Goal: Task Accomplishment & Management: Manage account settings

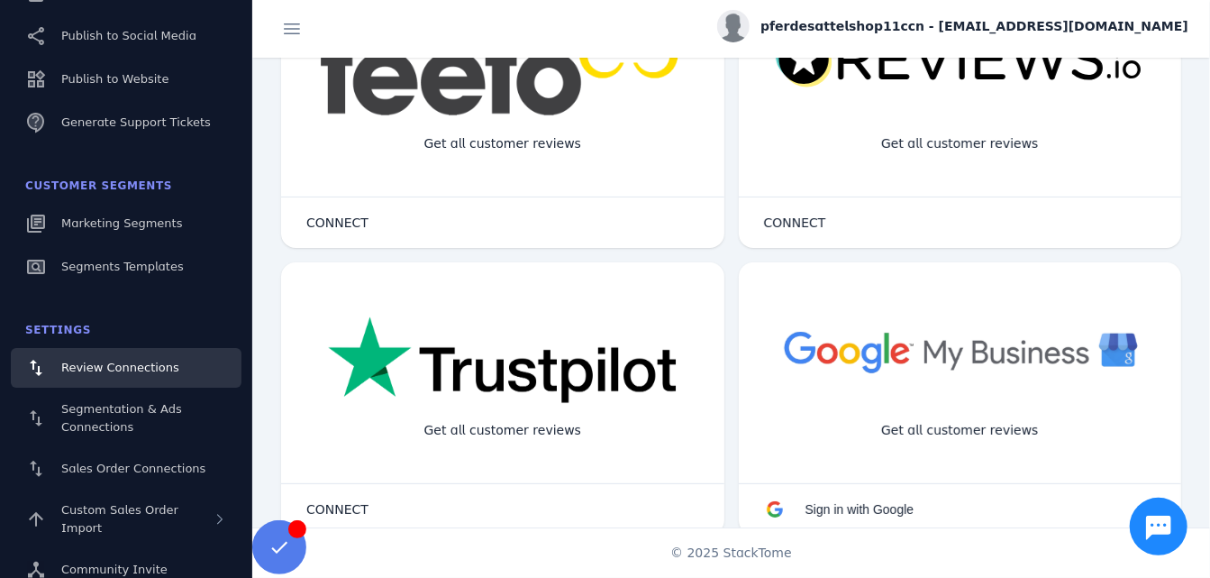
scroll to position [180, 0]
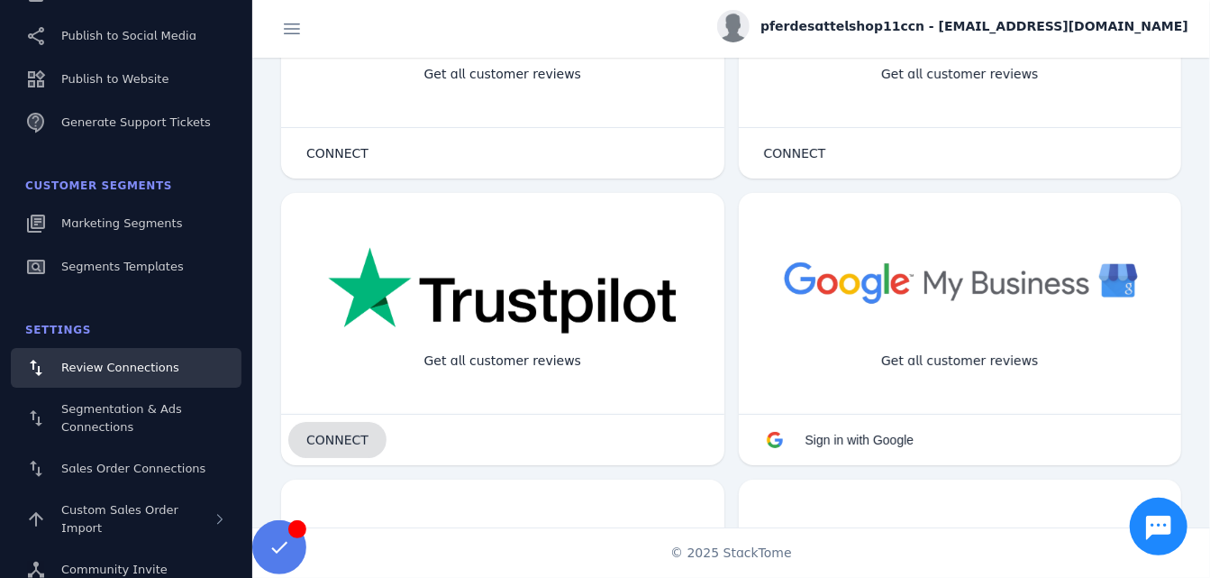
click at [326, 435] on span "CONNECT" at bounding box center [337, 439] width 62 height 13
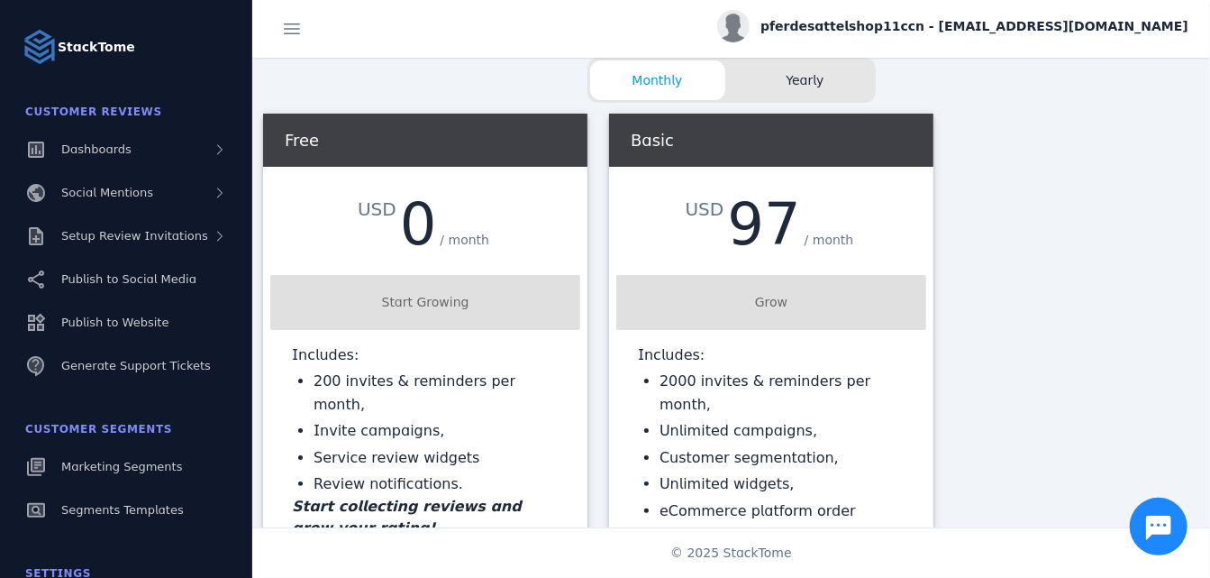
click at [326, 137] on div "Free" at bounding box center [425, 140] width 324 height 53
click at [833, 86] on span "Yearly" at bounding box center [805, 80] width 135 height 19
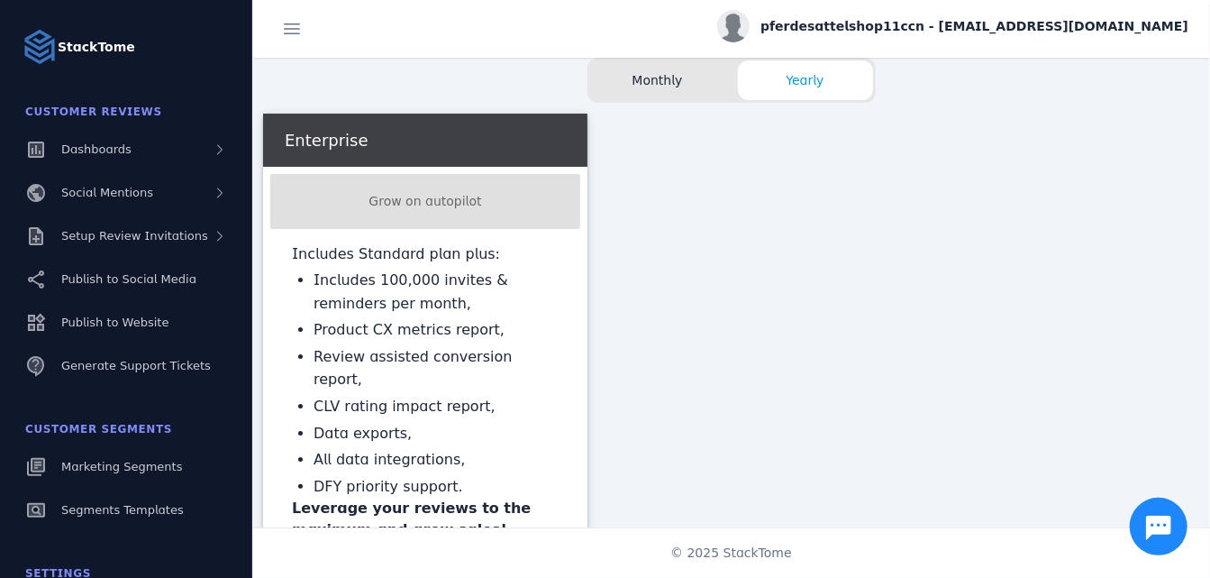
click at [647, 77] on span "Monthly" at bounding box center [657, 80] width 135 height 19
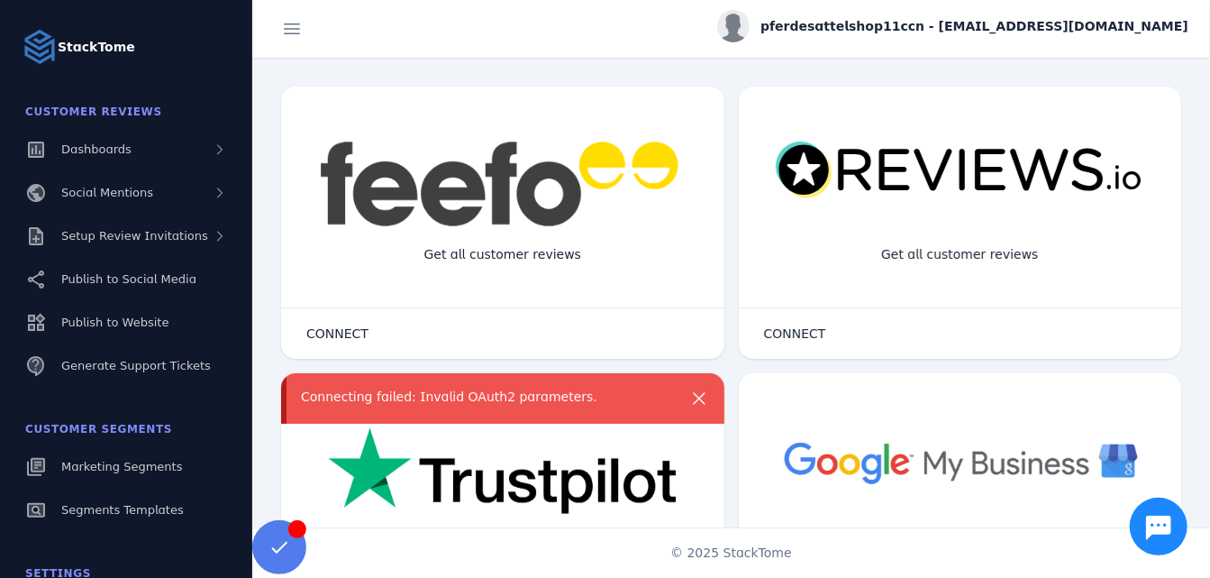
click at [868, 267] on div "Get all customer reviews" at bounding box center [960, 220] width 443 height 174
click at [778, 335] on span "CONNECT" at bounding box center [795, 333] width 62 height 13
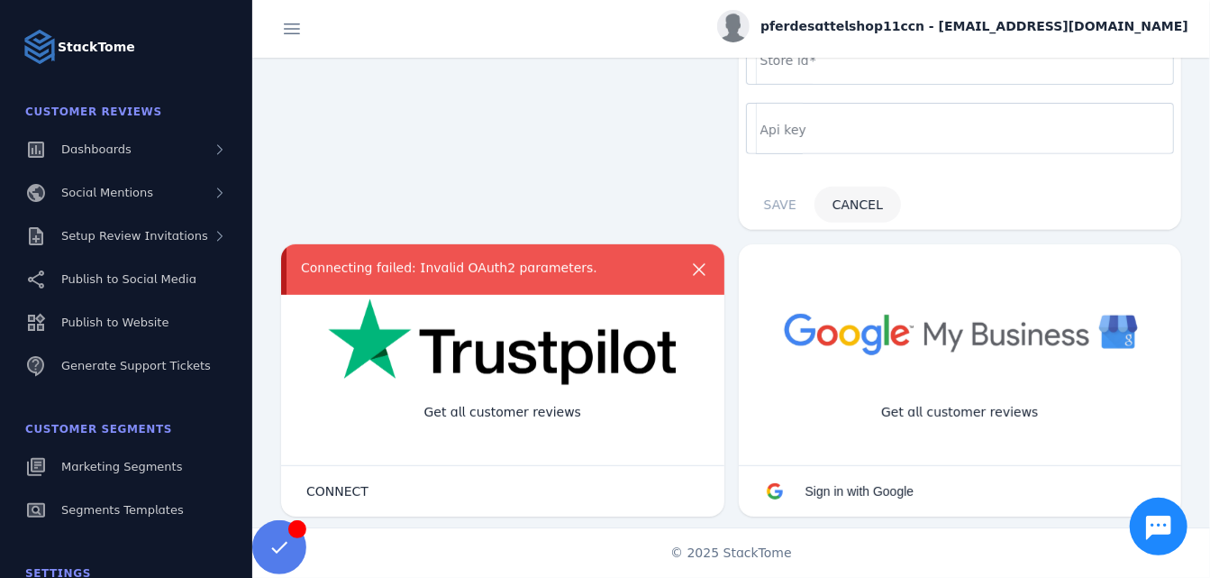
scroll to position [541, 0]
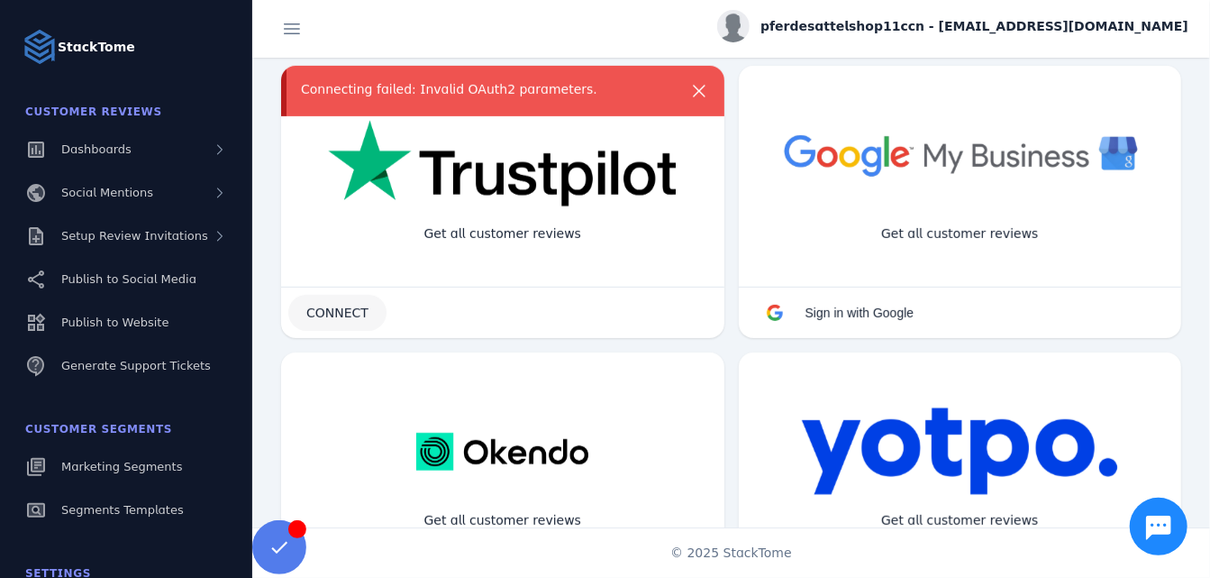
click at [356, 306] on span "CONNECT" at bounding box center [337, 312] width 62 height 13
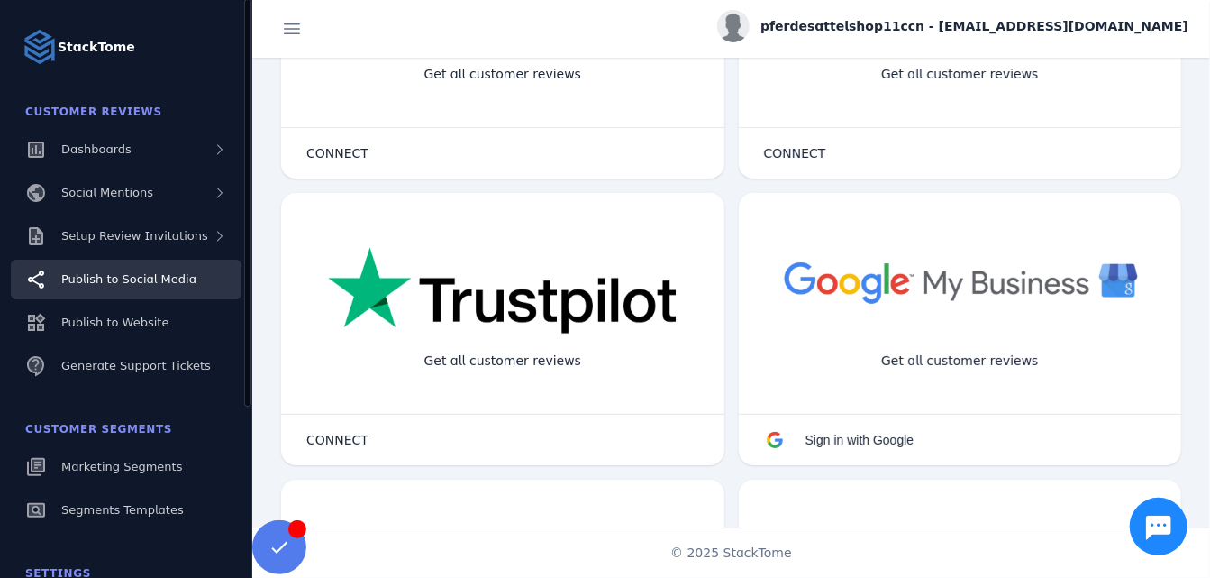
click at [159, 278] on span "Publish to Social Media" at bounding box center [128, 279] width 135 height 14
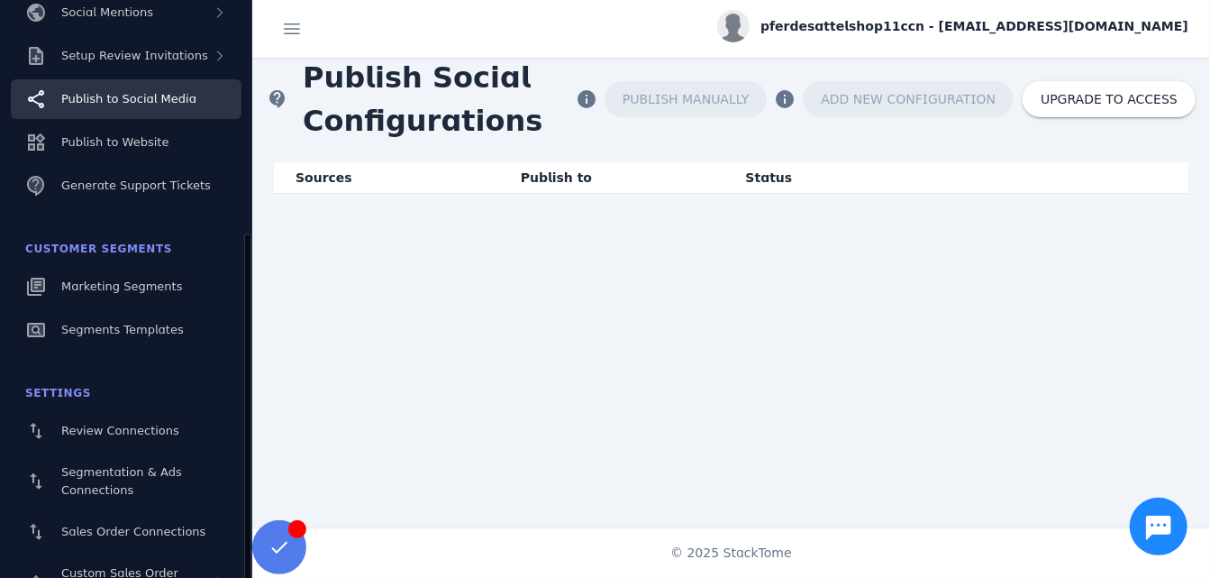
scroll to position [243, 0]
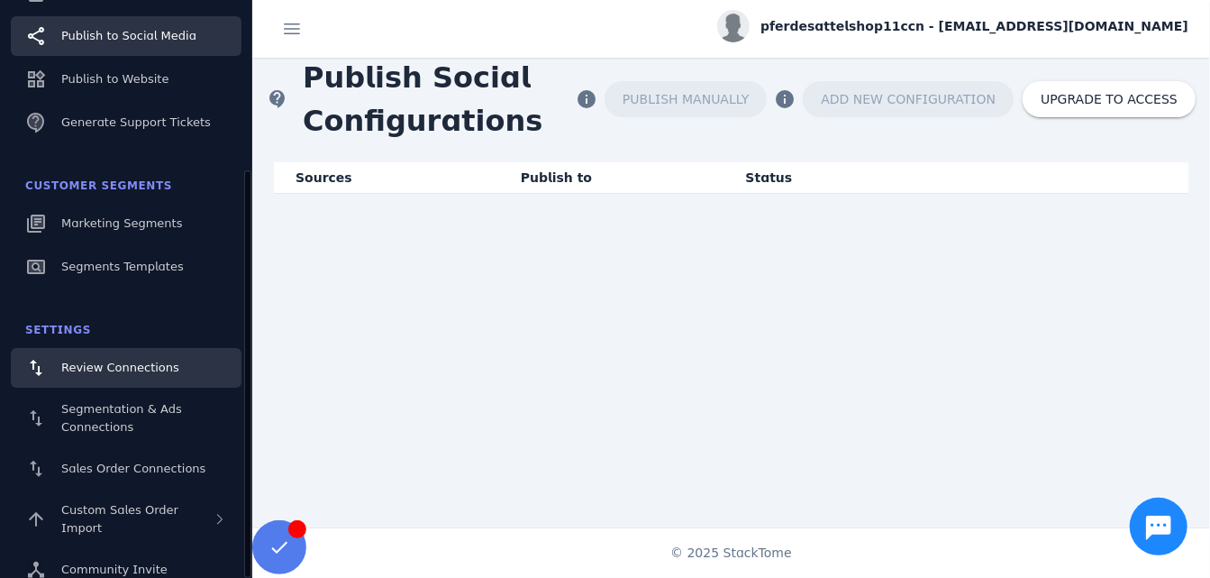
click at [141, 361] on span "Review Connections" at bounding box center [120, 367] width 118 height 14
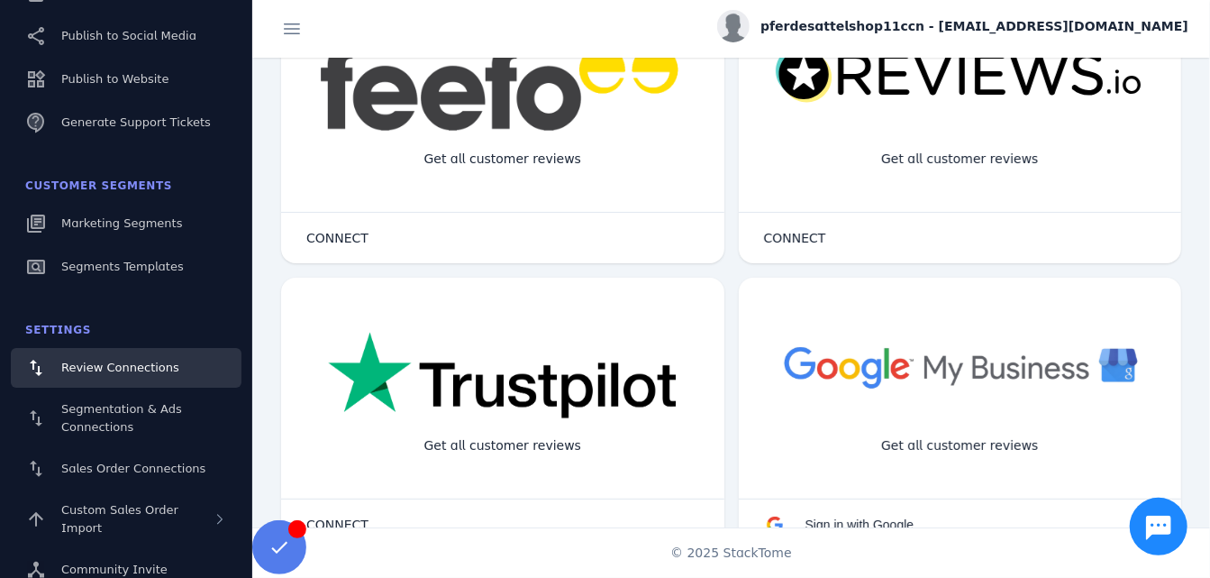
scroll to position [180, 0]
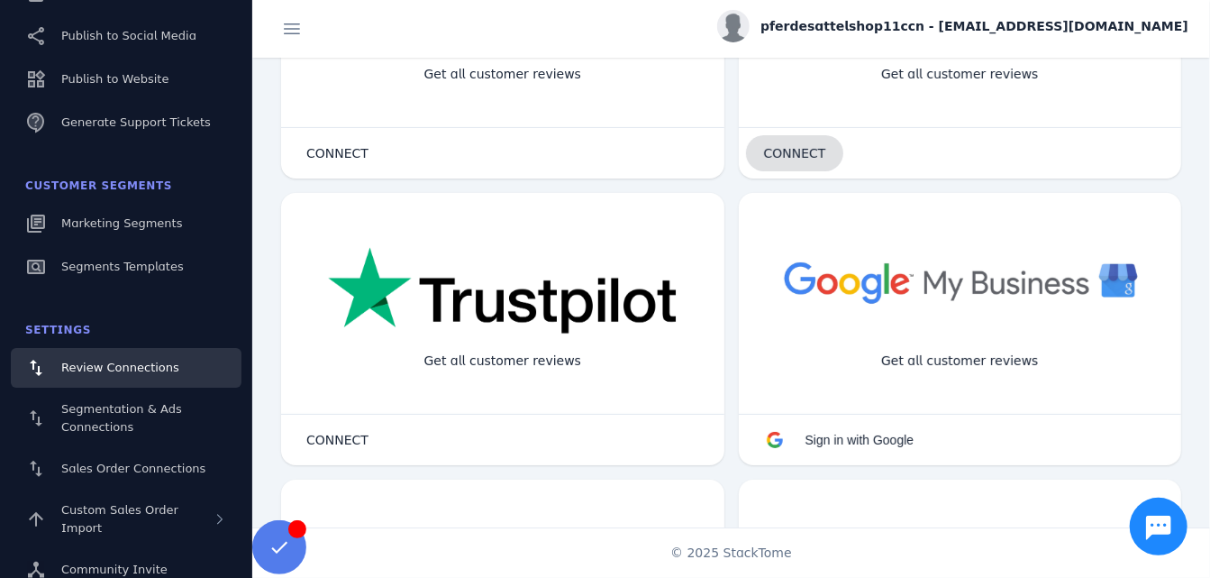
click at [790, 152] on span "CONNECT" at bounding box center [795, 153] width 62 height 13
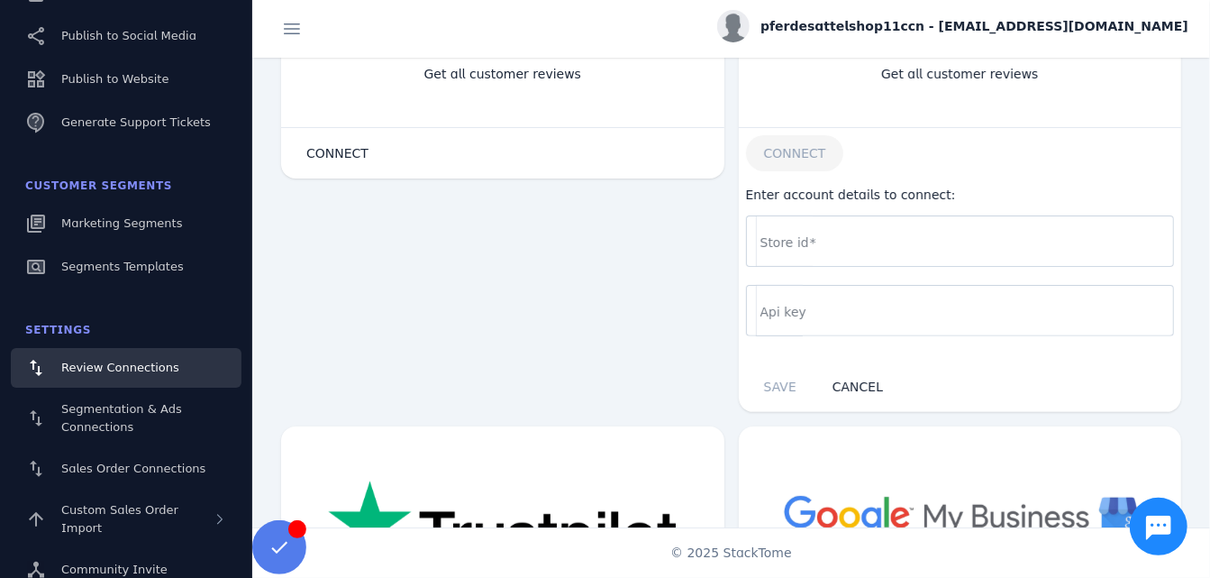
scroll to position [0, 0]
